Goal: Transaction & Acquisition: Purchase product/service

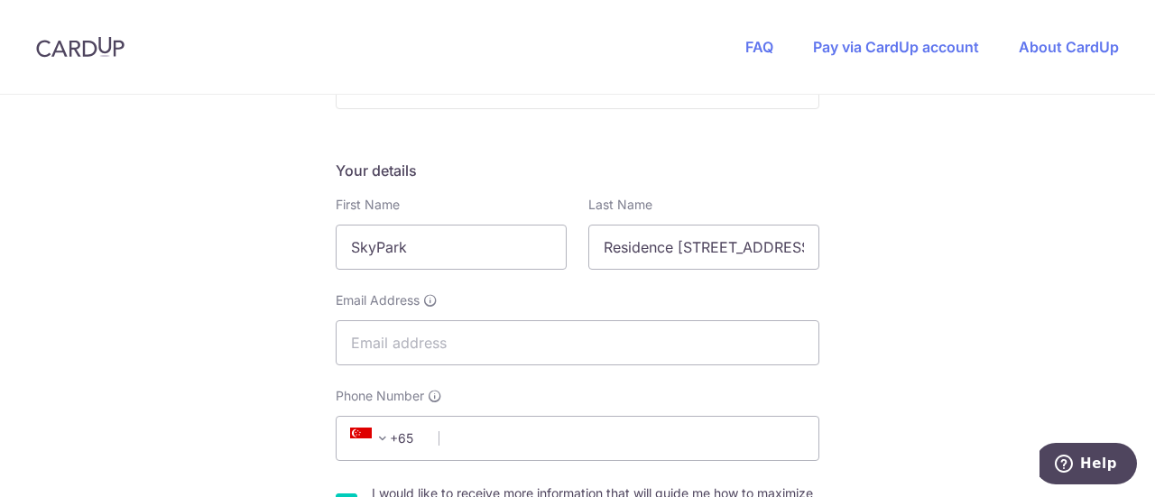
scroll to position [249, 0]
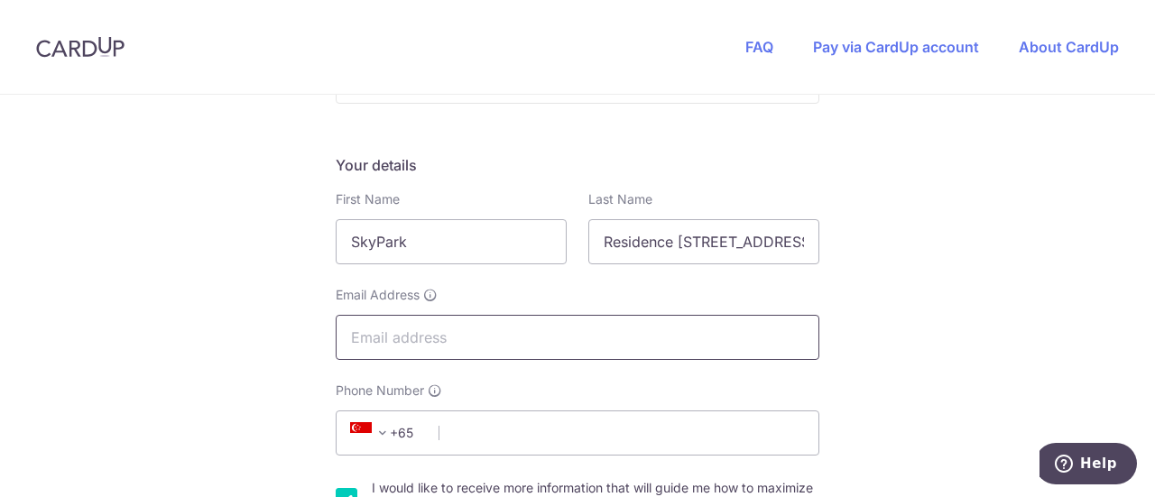
click at [413, 339] on input "Email Address" at bounding box center [578, 337] width 484 height 45
type input "[EMAIL_ADDRESS][DOMAIN_NAME]"
click at [475, 427] on input "Phone Number" at bounding box center [578, 432] width 484 height 45
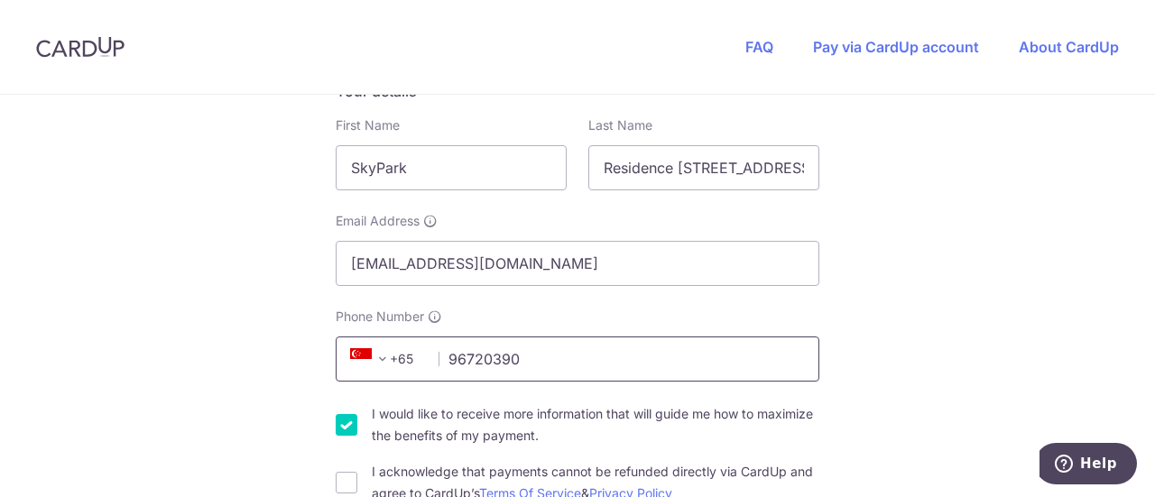
scroll to position [370, 0]
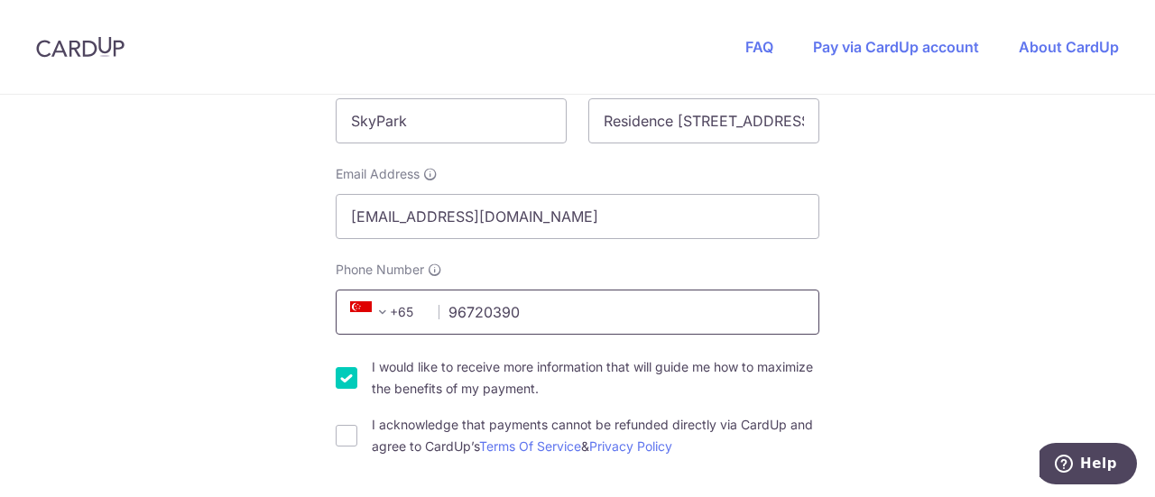
type input "96720390"
click at [346, 376] on input "I would like to receive more information that will guide me how to maximize the…" at bounding box center [347, 378] width 22 height 22
checkbox input "false"
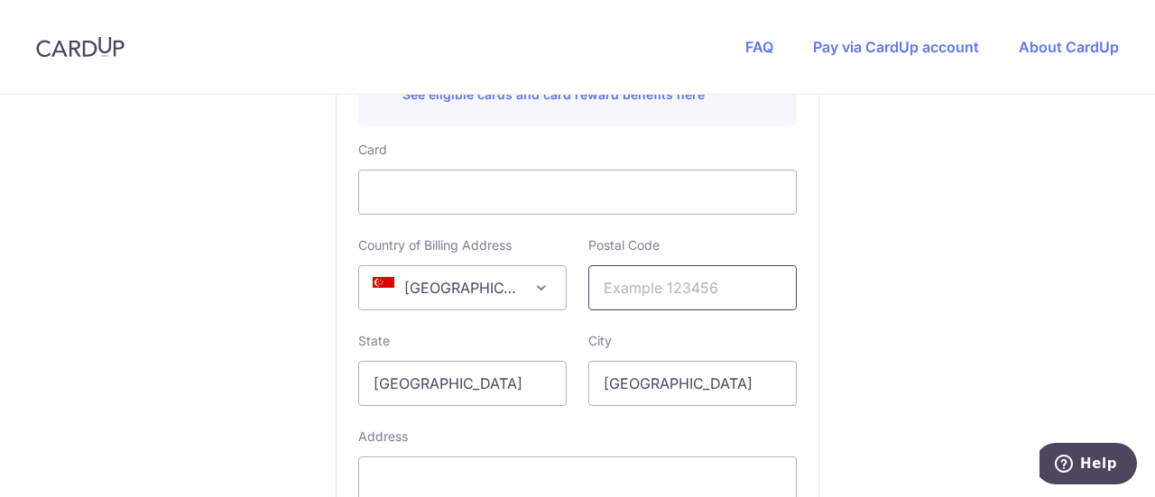
scroll to position [1088, 0]
click at [705, 299] on input "text" at bounding box center [692, 288] width 208 height 45
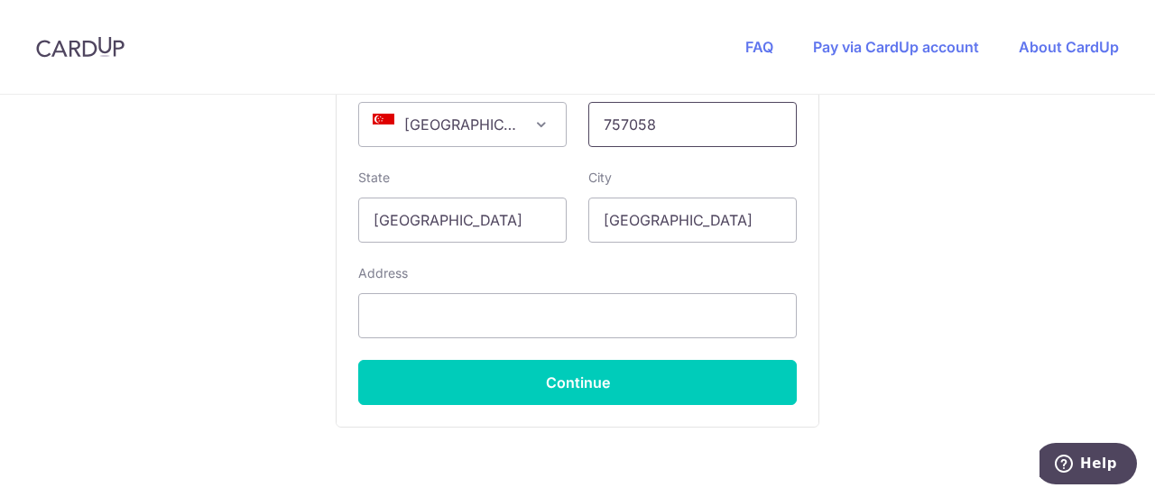
scroll to position [1258, 0]
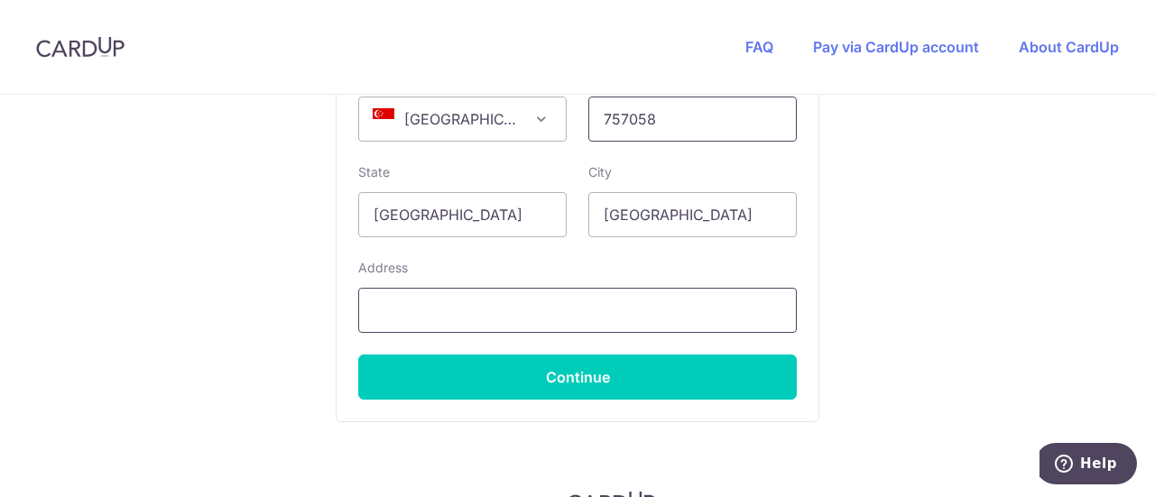
type input "757058"
click at [633, 309] on input "text" at bounding box center [577, 310] width 438 height 45
click at [370, 309] on input "[STREET_ADDRESS]" at bounding box center [577, 310] width 438 height 45
click at [599, 307] on input "[STREET_ADDRESS]" at bounding box center [577, 310] width 438 height 45
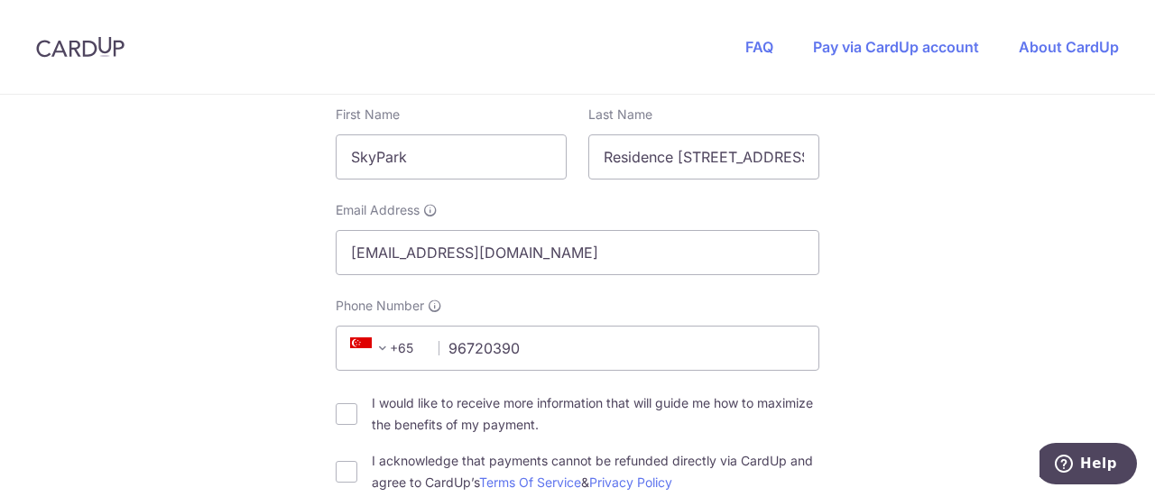
type input "[STREET_ADDRESS](757058)"
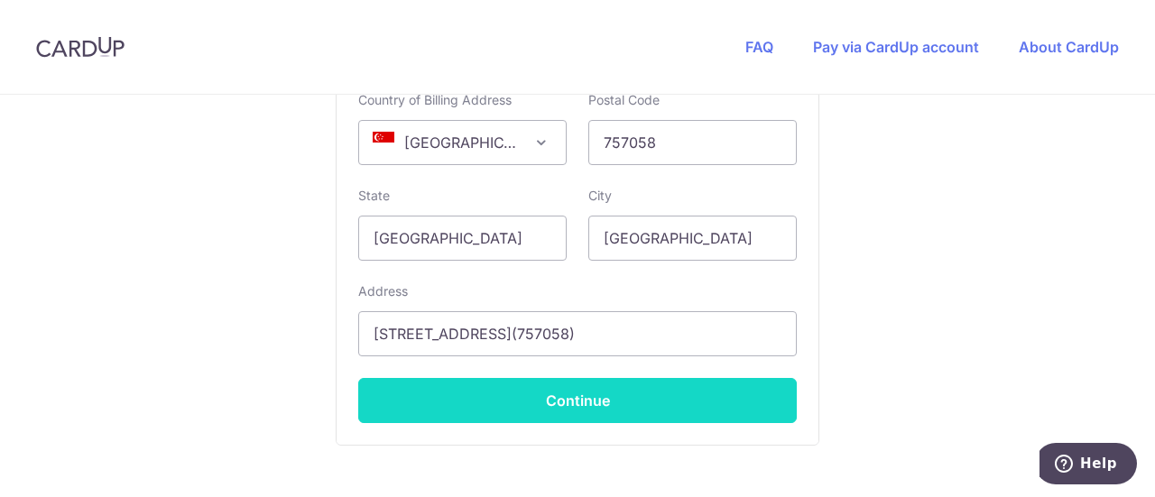
click at [700, 409] on button "Continue" at bounding box center [577, 400] width 438 height 45
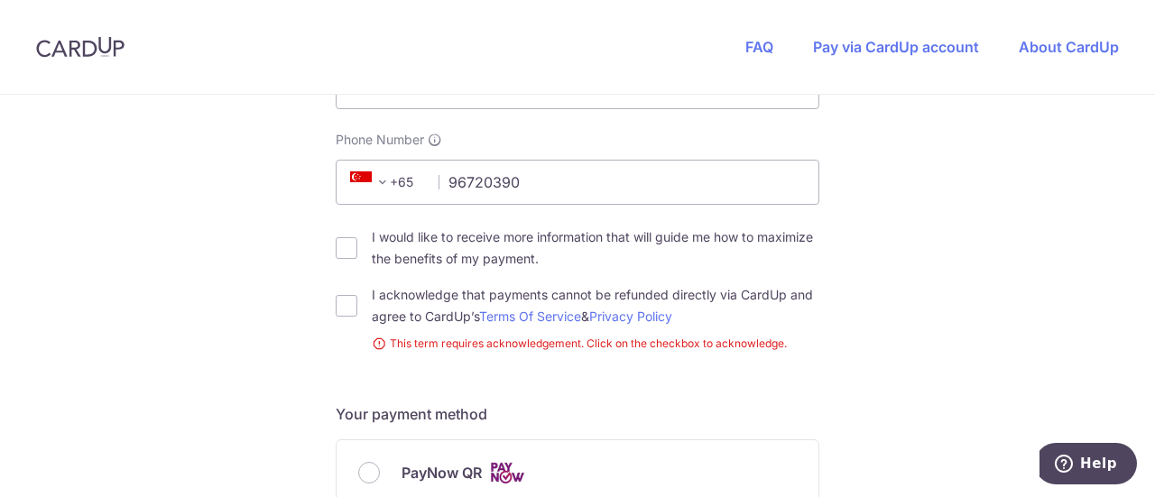
scroll to position [501, 0]
click at [344, 302] on input "I acknowledge that payments cannot be refunded directly via CardUp and agree to…" at bounding box center [347, 305] width 22 height 22
checkbox input "true"
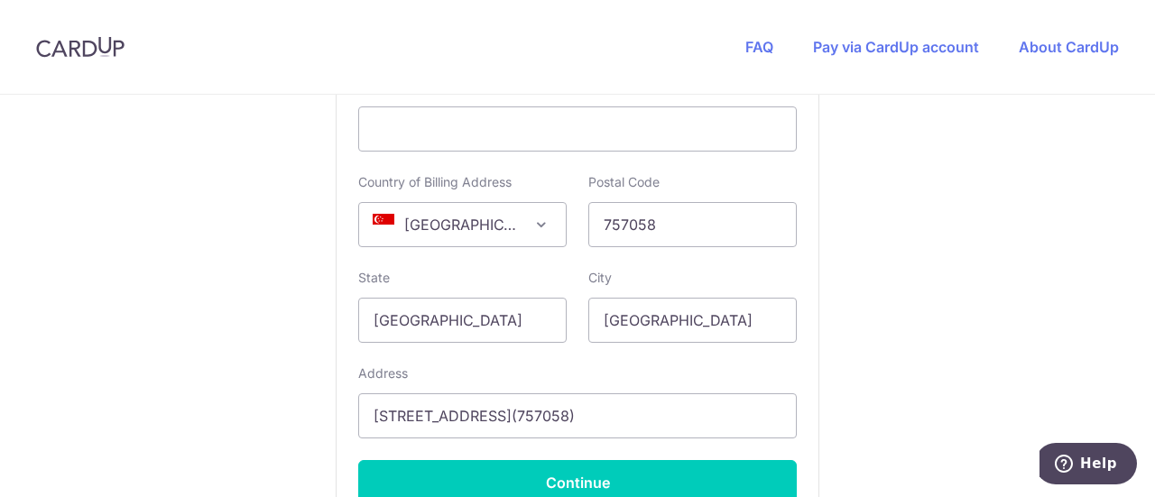
scroll to position [1353, 0]
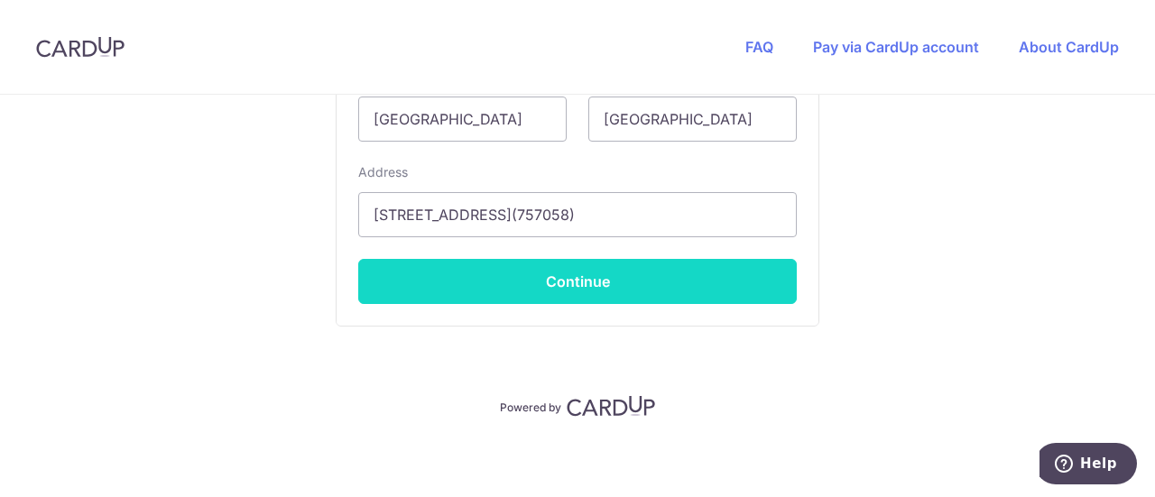
click at [666, 283] on button "Continue" at bounding box center [577, 281] width 438 height 45
type input "**** 9518"
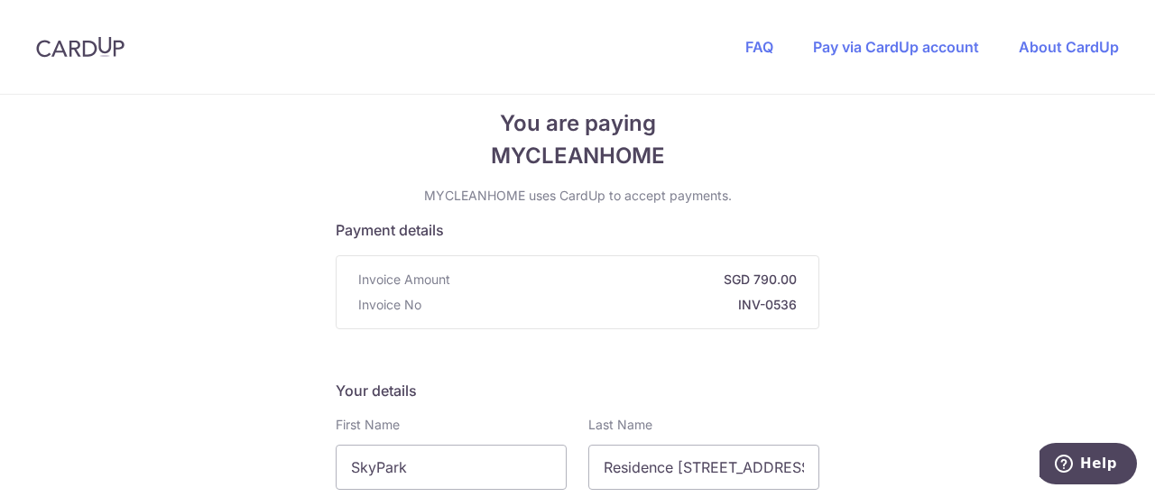
scroll to position [0, 0]
